Goal: Transaction & Acquisition: Subscribe to service/newsletter

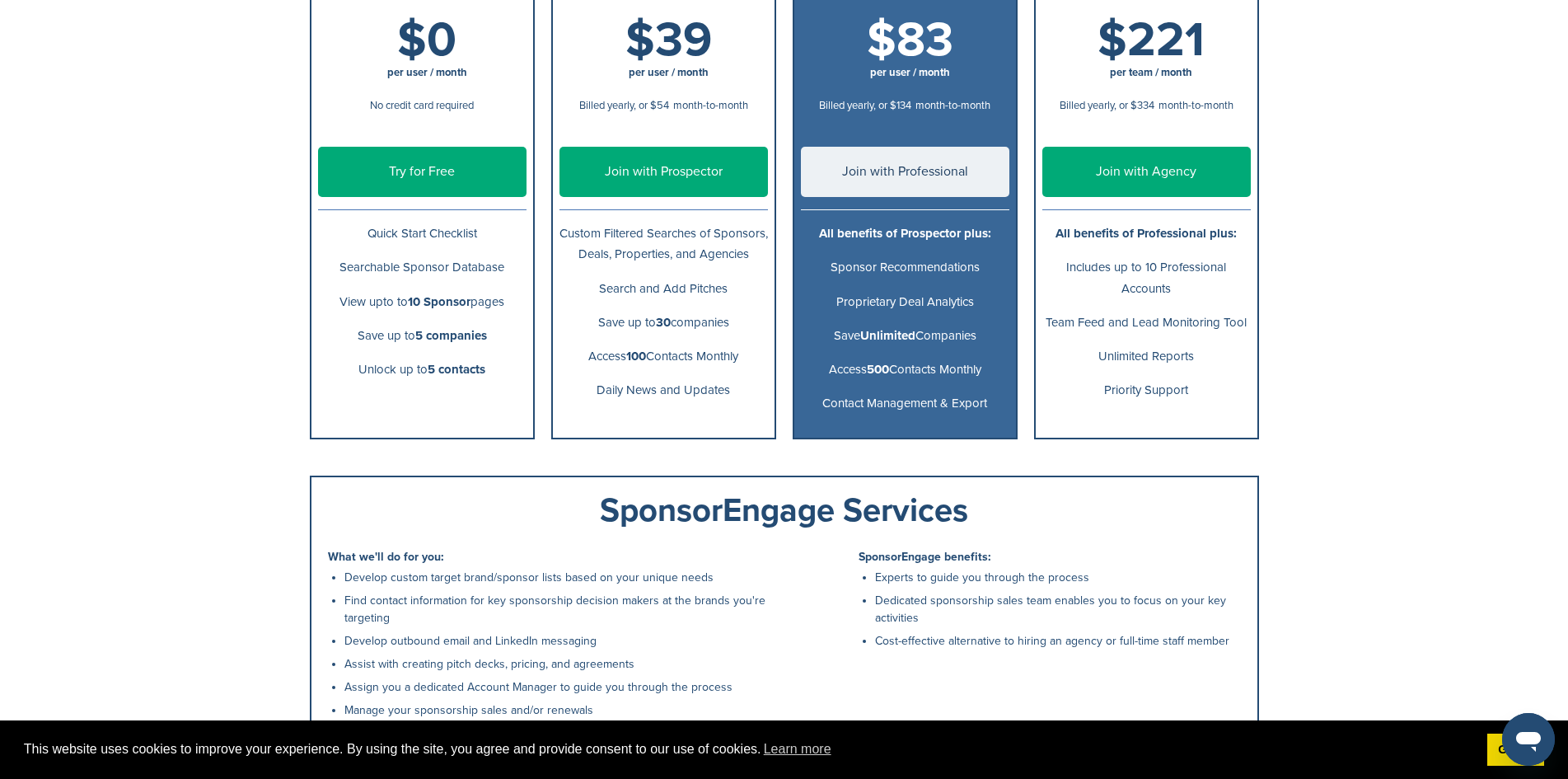
click at [406, 176] on link "Try for Free" at bounding box center [422, 171] width 208 height 51
